Goal: Task Accomplishment & Management: Use online tool/utility

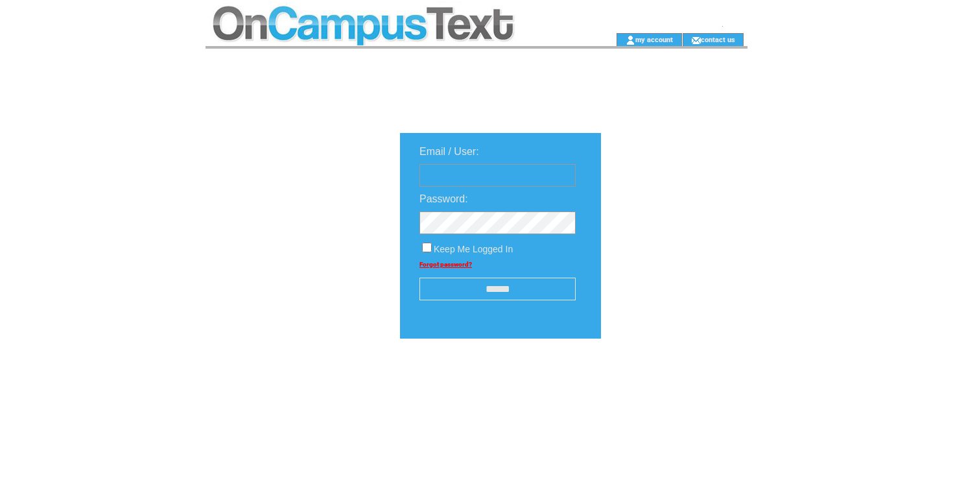
paste input "**********"
type input "**********"
click at [458, 290] on input "******" at bounding box center [497, 288] width 156 height 23
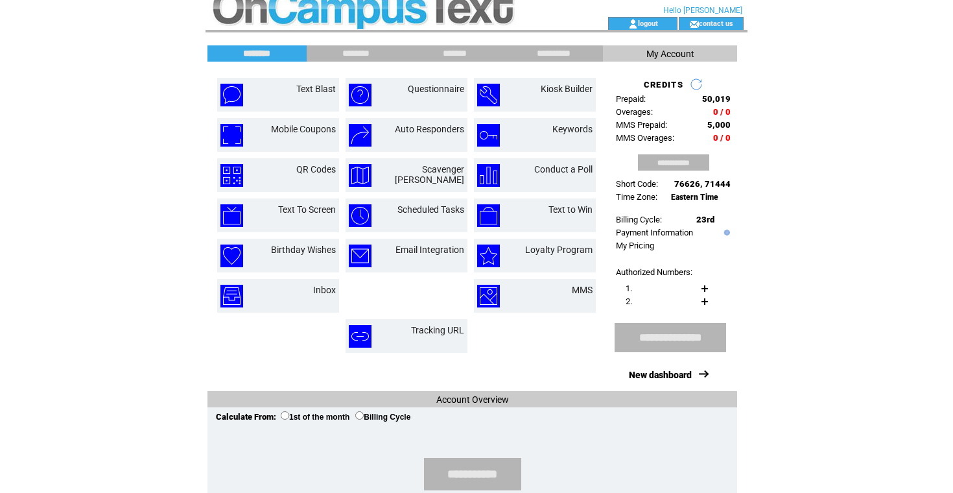
scroll to position [14, 0]
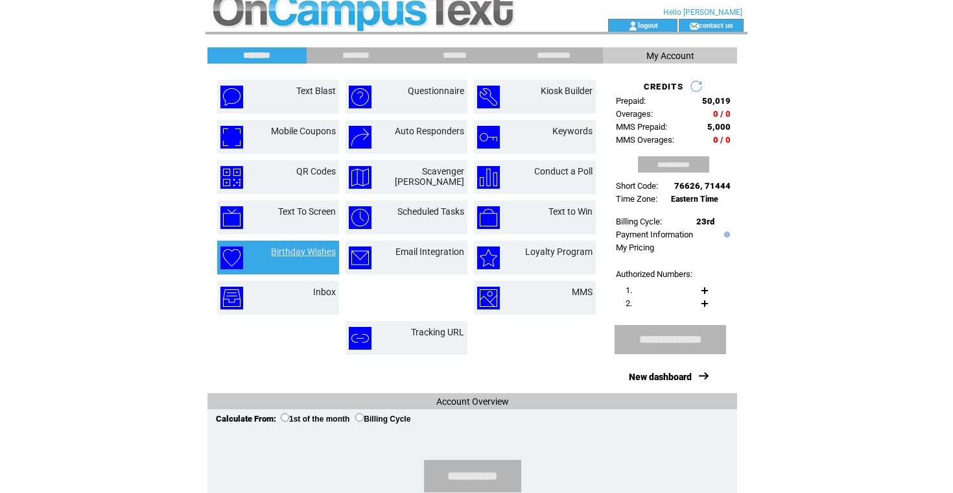
click at [300, 248] on link "Birthday Wishes" at bounding box center [303, 251] width 65 height 10
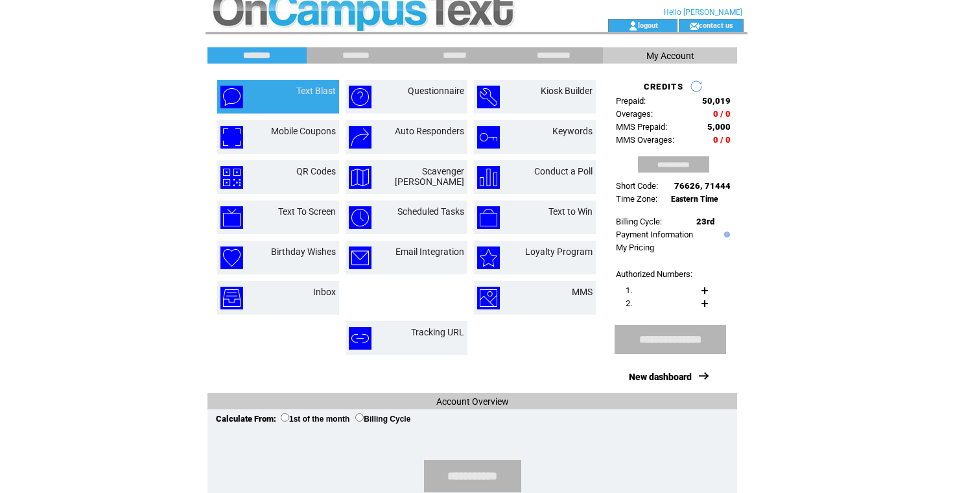
click at [286, 97] on td "Text Blast" at bounding box center [301, 97] width 70 height 23
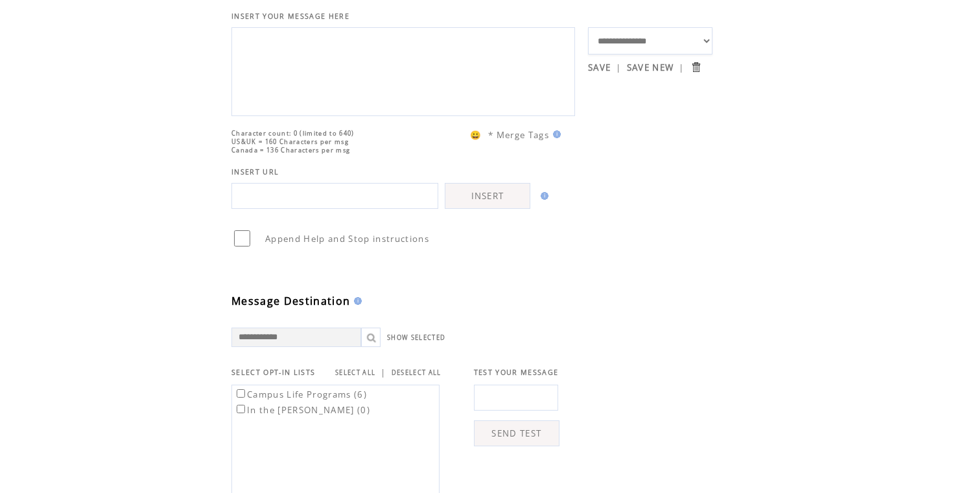
scroll to position [81, 0]
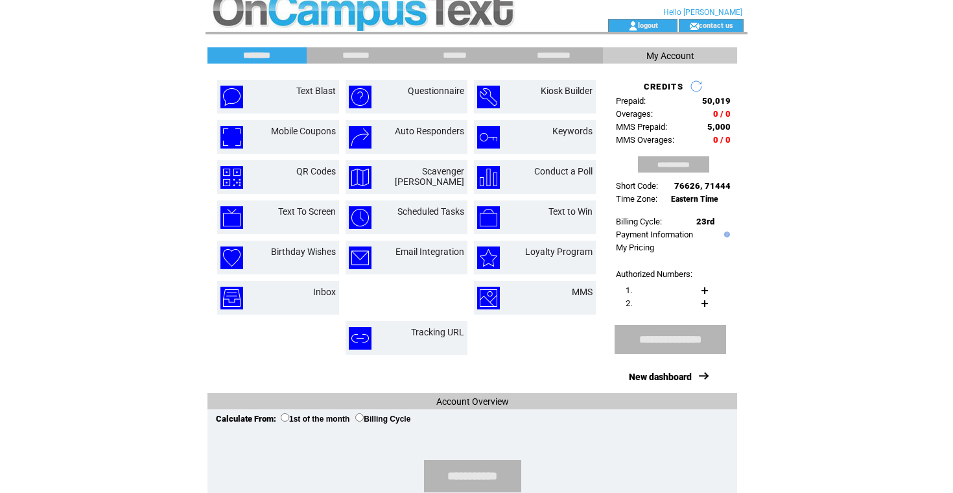
scroll to position [14, 0]
click at [650, 378] on link "New dashboard" at bounding box center [660, 376] width 63 height 10
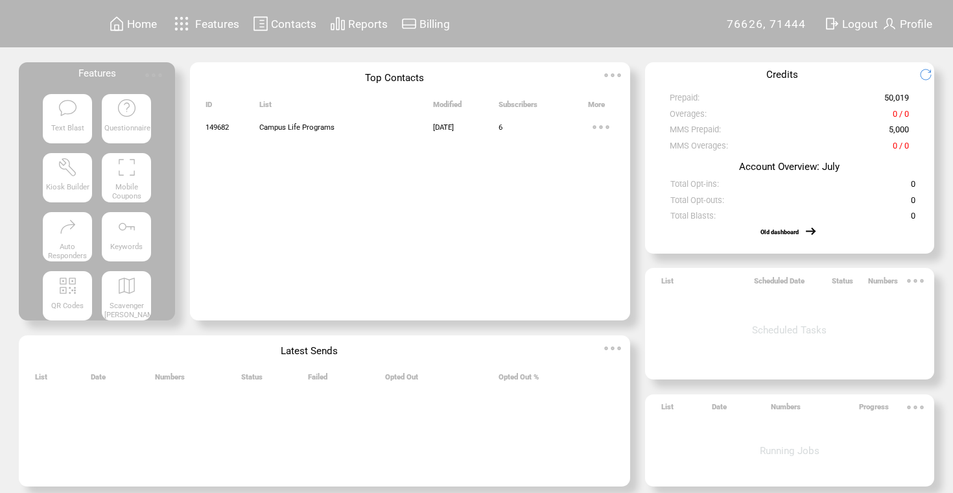
scroll to position [8, 0]
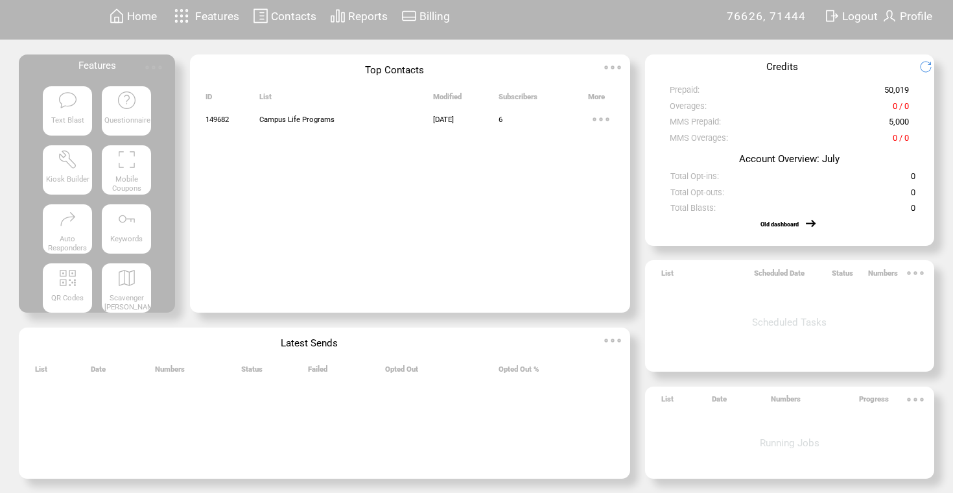
click at [126, 275] on img at bounding box center [127, 278] width 20 height 20
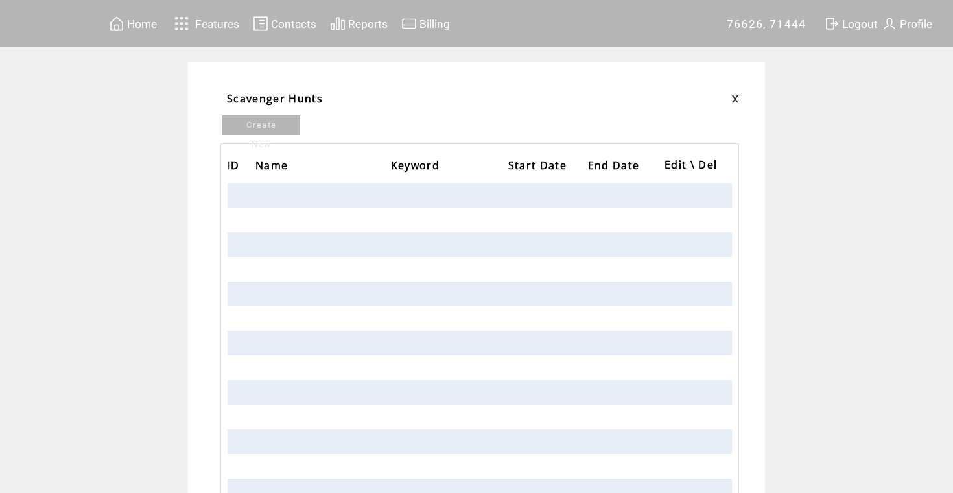
drag, startPoint x: 369, startPoint y: 159, endPoint x: 360, endPoint y: 159, distance: 8.4
click at [367, 159] on th "Name" at bounding box center [322, 166] width 135 height 32
click at [290, 124] on link "Create New" at bounding box center [261, 124] width 78 height 19
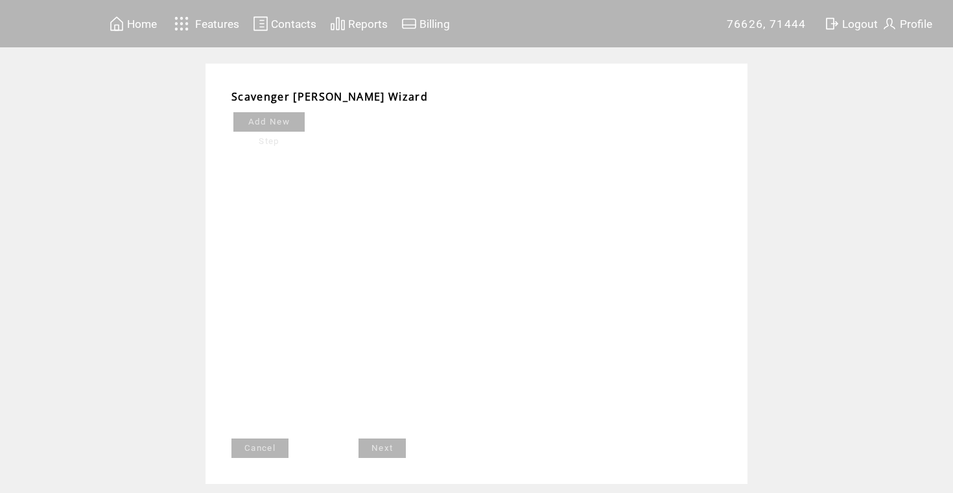
click at [291, 124] on link "Add New Step" at bounding box center [268, 121] width 71 height 19
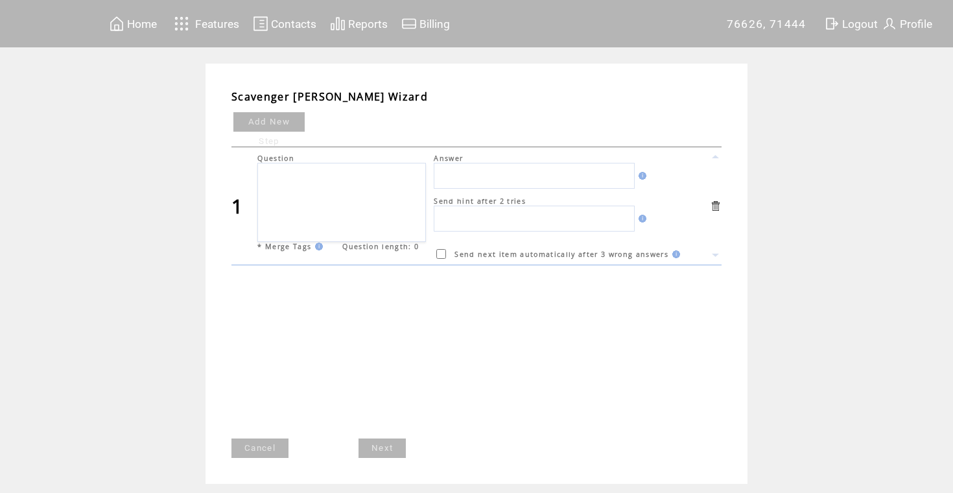
click at [260, 447] on link "Cancel" at bounding box center [259, 447] width 57 height 19
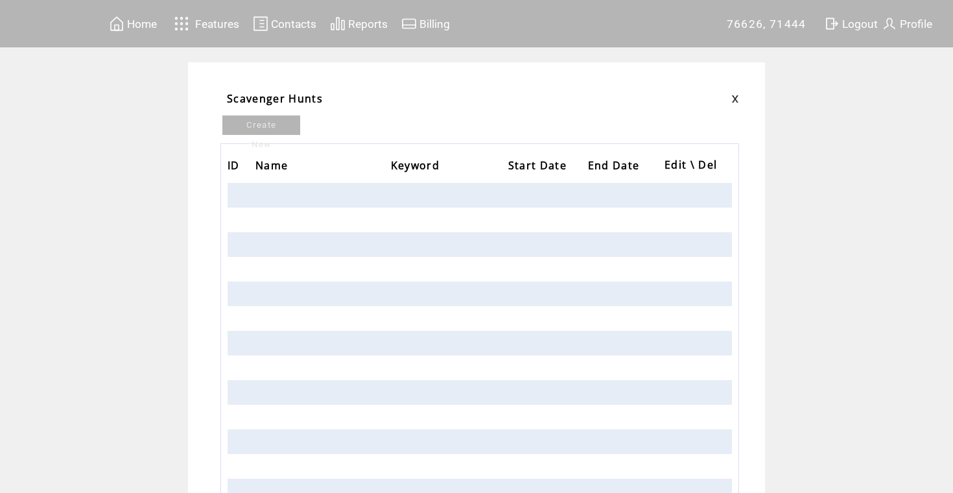
click at [732, 95] on link at bounding box center [735, 99] width 8 height 8
